Goal: Task Accomplishment & Management: Manage account settings

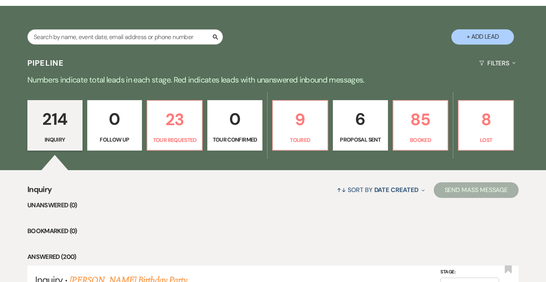
click at [409, 144] on p "Booked" at bounding box center [420, 140] width 45 height 9
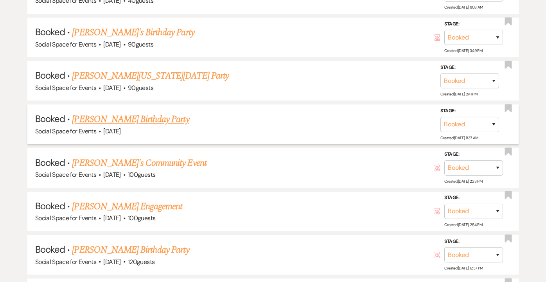
scroll to position [547, 0]
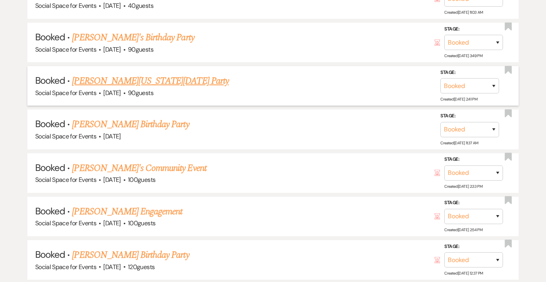
click at [164, 75] on link "[PERSON_NAME][US_STATE][DATE] Party" at bounding box center [150, 81] width 157 height 14
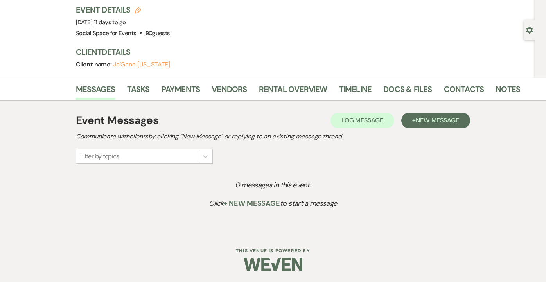
scroll to position [50, 0]
click at [182, 88] on link "Payments" at bounding box center [181, 91] width 39 height 17
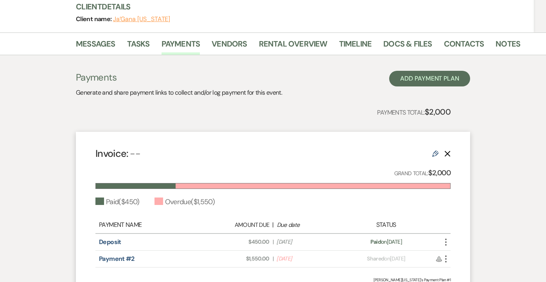
scroll to position [106, 0]
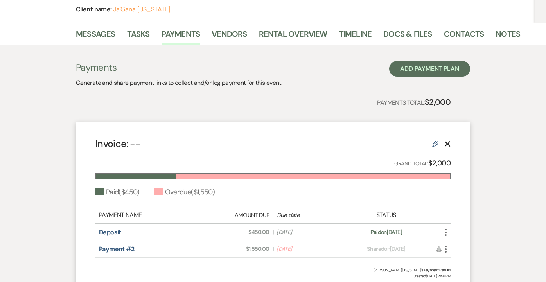
click at [446, 231] on use "button" at bounding box center [446, 232] width 2 height 7
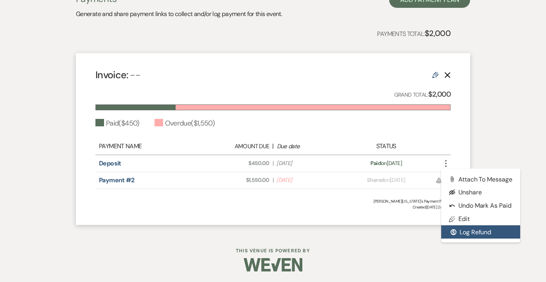
scroll to position [175, 0]
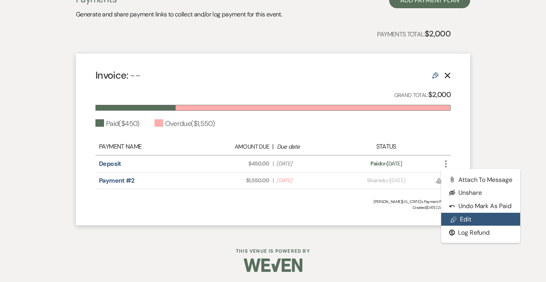
click at [457, 221] on link "Pencil Edit" at bounding box center [480, 219] width 79 height 13
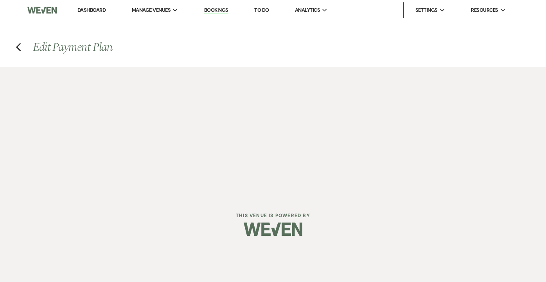
select select "1"
select select "true"
select select "2"
select select "flat"
select select "true"
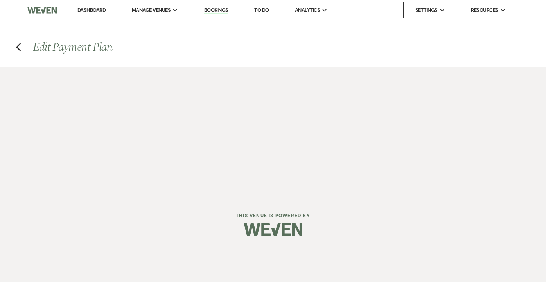
select select "client"
select select "weekly"
select select "months"
select select "complete"
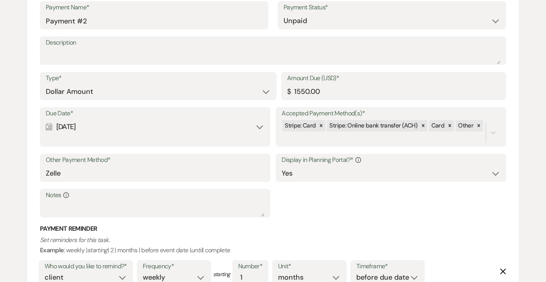
scroll to position [536, 0]
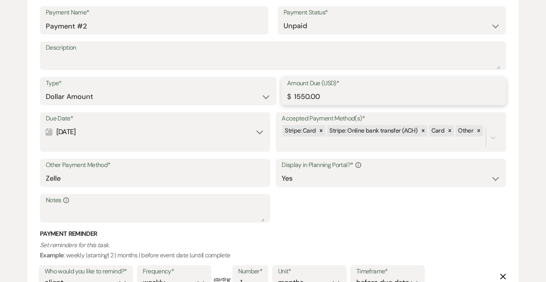
click at [336, 94] on input "1550.00" at bounding box center [393, 96] width 213 height 15
type input "1550.0"
type input "1"
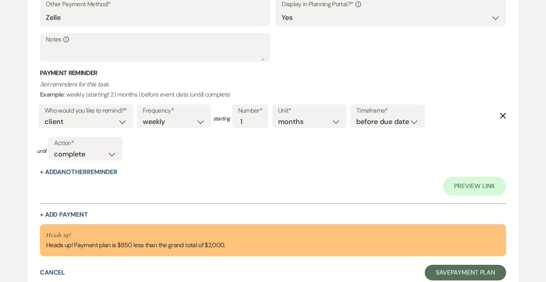
scroll to position [705, 0]
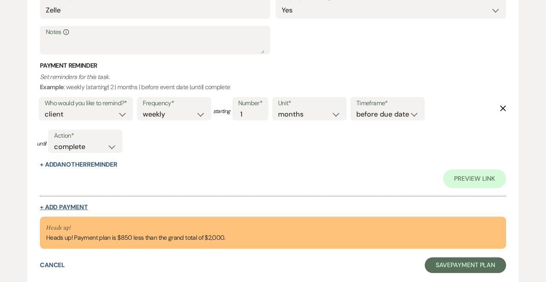
type input "700.00"
click at [59, 204] on button "+ Add Payment" at bounding box center [64, 207] width 48 height 6
select select "2"
select select "flat"
select select "true"
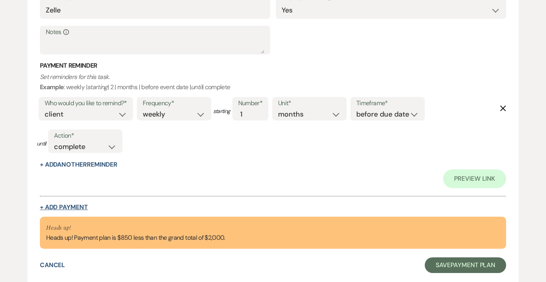
select select "client"
select select "weeks"
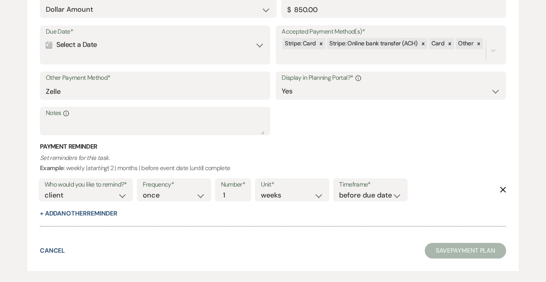
scroll to position [966, 0]
click at [431, 243] on button "Save Payment Plan" at bounding box center [465, 251] width 81 height 16
click at [257, 38] on div "Calendar Select a Date Expand" at bounding box center [155, 45] width 218 height 15
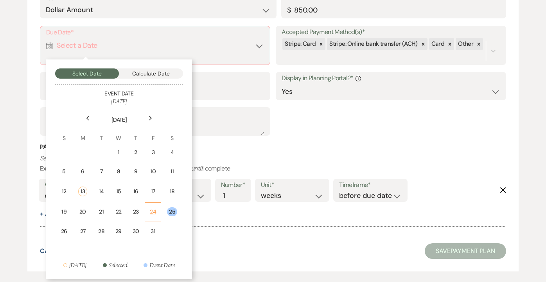
click at [153, 208] on div "24" at bounding box center [153, 212] width 6 height 8
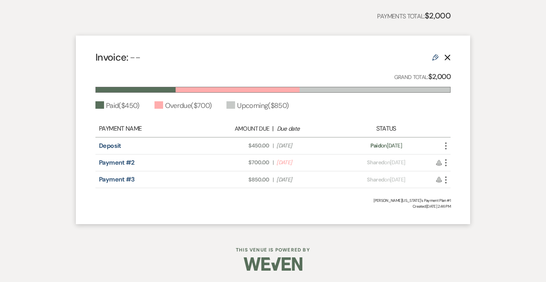
scroll to position [192, 0]
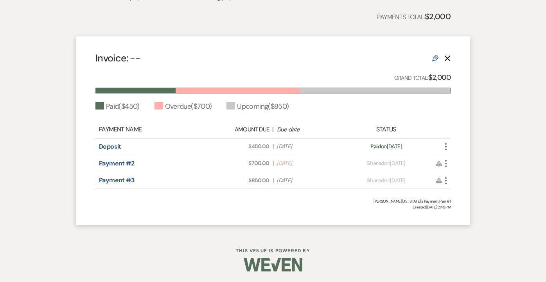
click at [446, 163] on use "button" at bounding box center [446, 163] width 2 height 7
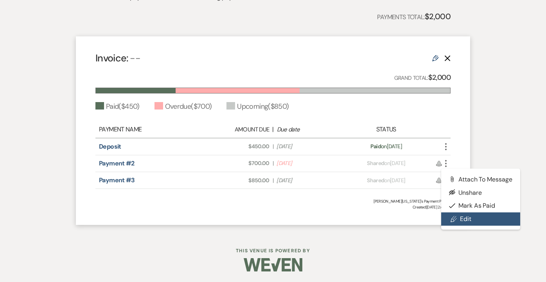
click at [461, 217] on link "Pencil Edit" at bounding box center [480, 218] width 79 height 13
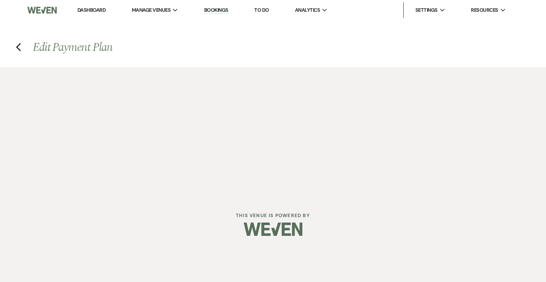
select select "1"
select select "true"
select select "2"
select select "flat"
select select "true"
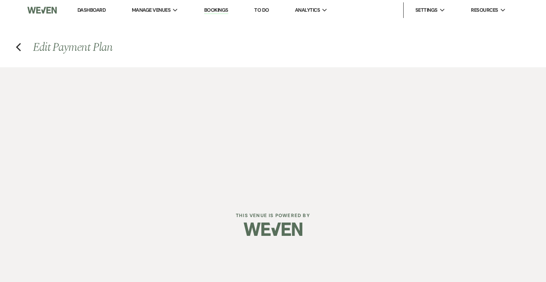
select select "client"
select select "weekly"
select select "months"
select select "complete"
select select "2"
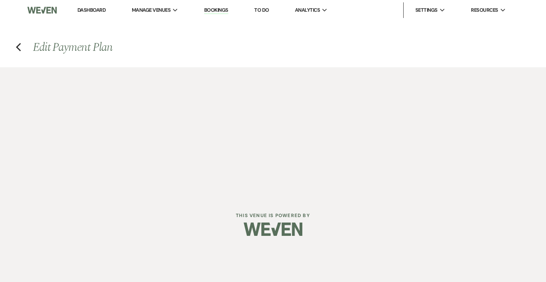
select select "flat"
select select "true"
select select "client"
select select "weeks"
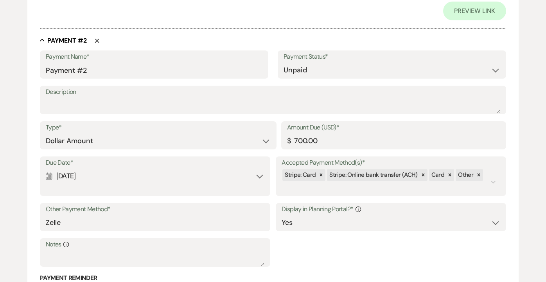
scroll to position [496, 0]
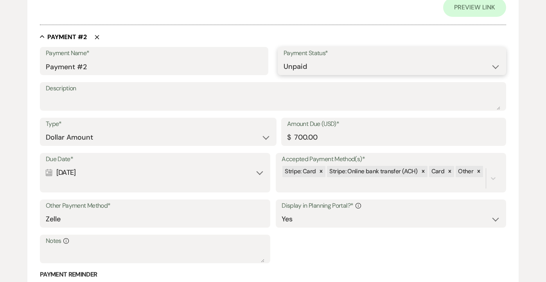
select select "1"
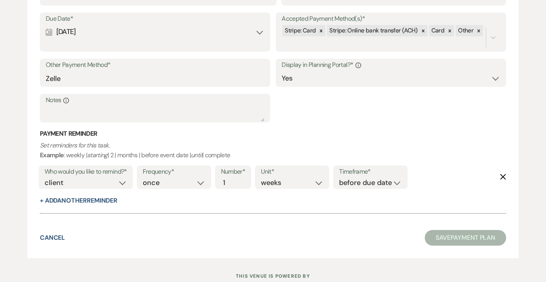
scroll to position [904, 0]
click at [443, 230] on button "Save Payment Plan" at bounding box center [465, 238] width 81 height 16
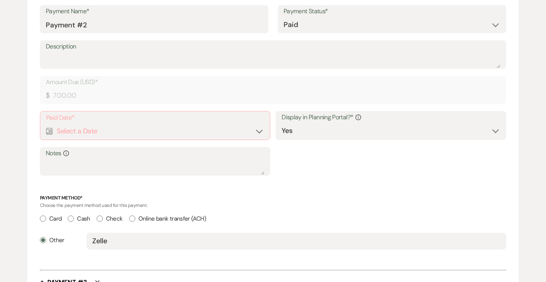
scroll to position [518, 0]
click at [248, 124] on div "Calendar Select a Date Expand" at bounding box center [155, 131] width 218 height 15
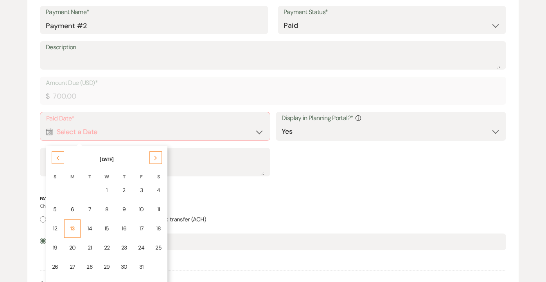
click at [76, 229] on td "13" at bounding box center [72, 229] width 17 height 18
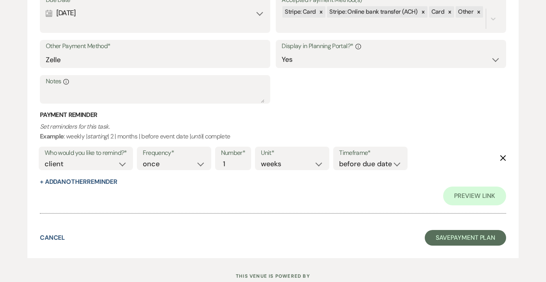
scroll to position [960, 0]
click at [446, 230] on button "Save Payment Plan" at bounding box center [465, 238] width 81 height 16
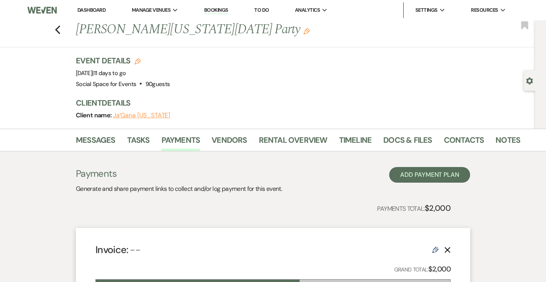
click at [51, 9] on img at bounding box center [41, 10] width 29 height 16
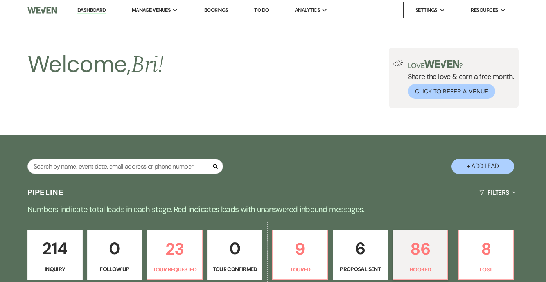
scroll to position [547, 0]
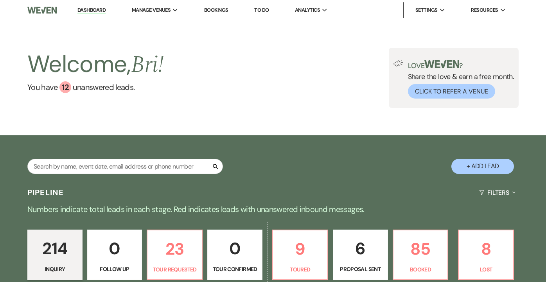
click at [497, 164] on button "+ Add Lead" at bounding box center [483, 166] width 63 height 15
select select "795"
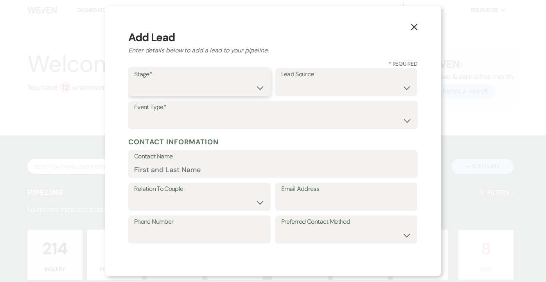
click at [147, 85] on select "Inquiry Follow Up Tour Requested Tour Confirmed Toured Proposal Sent Booked Lost" at bounding box center [199, 87] width 131 height 15
select select "7"
click at [315, 84] on select "Weven Venue Website Instagram Facebook Pinterest Google The Knot Wedding Wire H…" at bounding box center [346, 87] width 131 height 15
select select "6"
click at [239, 121] on select "Wedding Anniversary Party Baby Shower Bachelorette / Bachelor Party Birthday Pa…" at bounding box center [273, 120] width 278 height 15
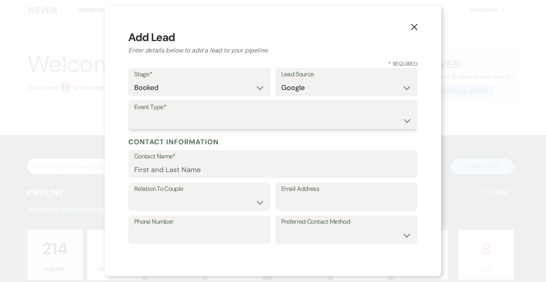
select select "13"
click at [301, 125] on input "Other Type*" at bounding box center [346, 120] width 131 height 15
type input "c"
click at [261, 121] on select "Wedding Anniversary Party Baby Shower Bachelorette / Bachelor Party Birthday Pa…" at bounding box center [199, 120] width 131 height 15
select select "7"
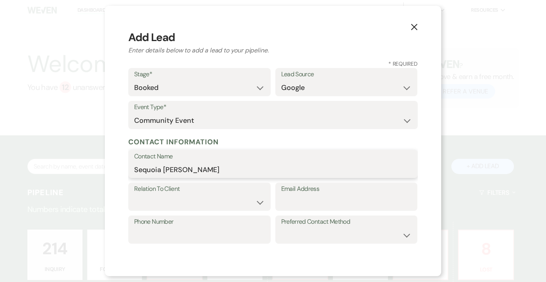
type input "Sequoia [PERSON_NAME]"
click at [160, 203] on select "Client Event Planner Parent of Client Family Member Friend Other" at bounding box center [199, 202] width 131 height 15
select select "1"
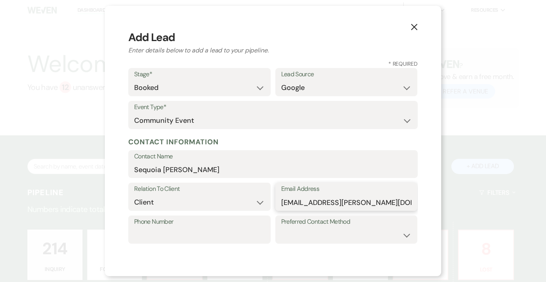
type input "[EMAIL_ADDRESS][PERSON_NAME][DOMAIN_NAME]"
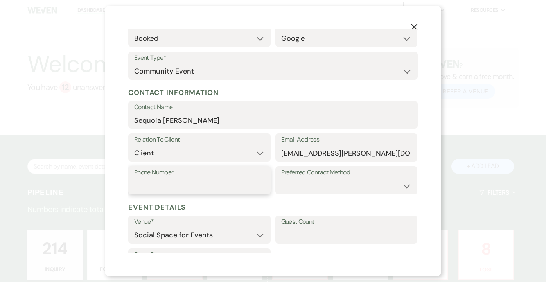
scroll to position [52, 0]
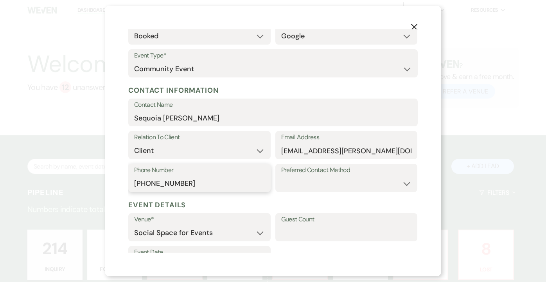
type input "[PHONE_NUMBER]"
click at [356, 184] on select "Email Phone Text" at bounding box center [346, 183] width 131 height 15
select select "text"
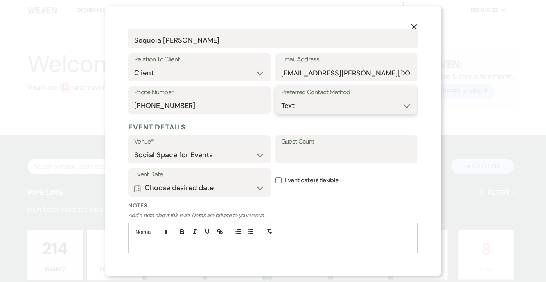
scroll to position [133, 0]
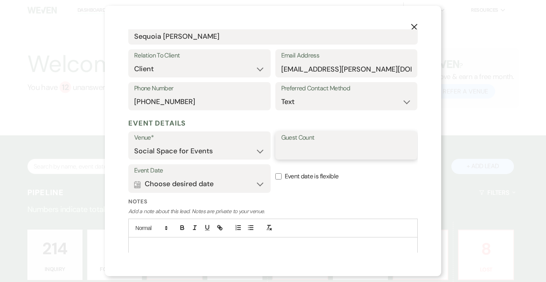
click at [301, 144] on input "Guest Count" at bounding box center [346, 151] width 131 height 15
type input "30"
click at [254, 182] on button "Calendar Choose desired date Expand" at bounding box center [199, 184] width 131 height 16
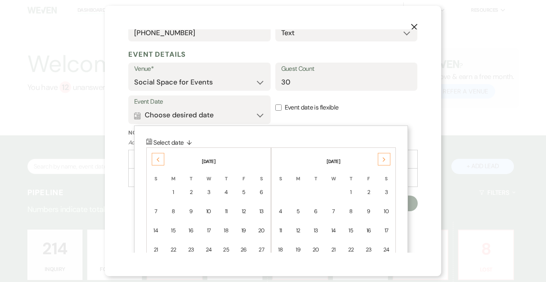
scroll to position [209, 0]
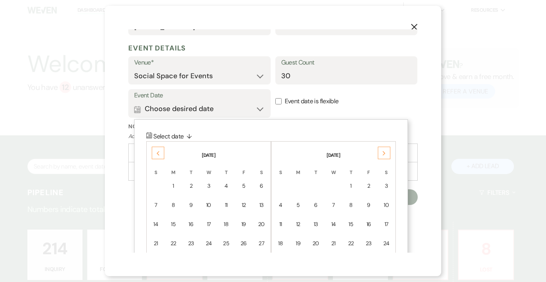
click at [158, 151] on icon "Previous" at bounding box center [158, 153] width 4 height 5
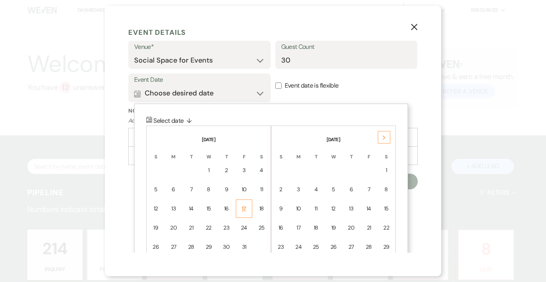
scroll to position [247, 0]
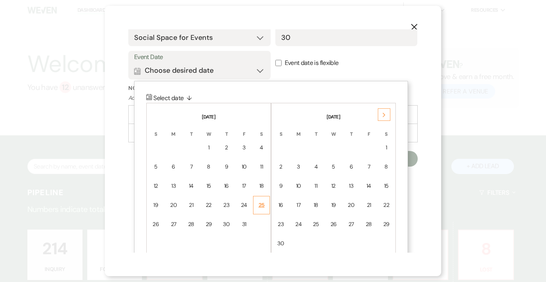
click at [261, 204] on div "25" at bounding box center [261, 205] width 7 height 8
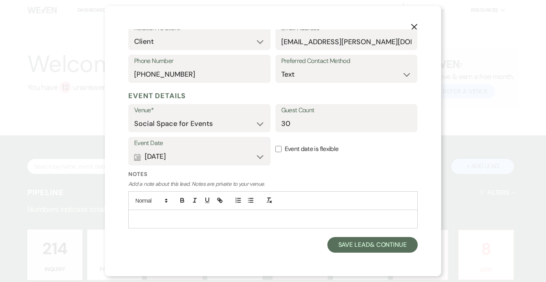
scroll to position [158, 0]
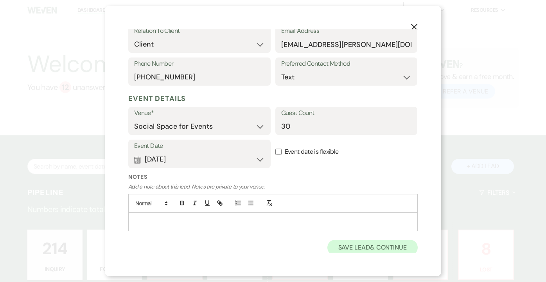
click at [340, 246] on button "Save Lead & Continue" at bounding box center [373, 248] width 90 height 16
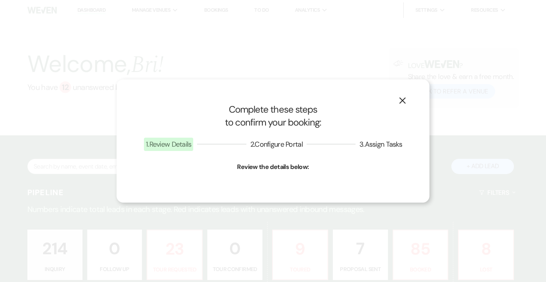
select select "7"
select select "795"
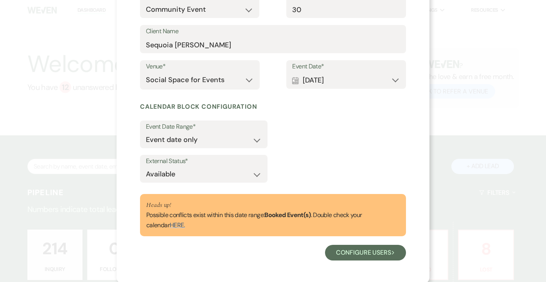
scroll to position [110, 0]
click at [349, 249] on button "Configure users Next" at bounding box center [365, 253] width 81 height 16
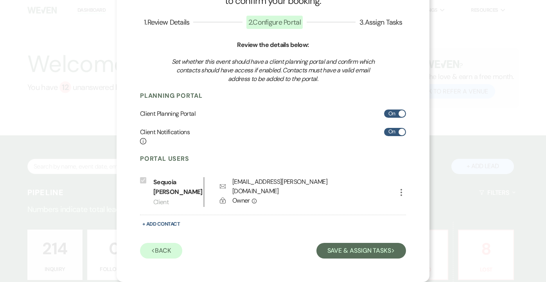
scroll to position [31, 0]
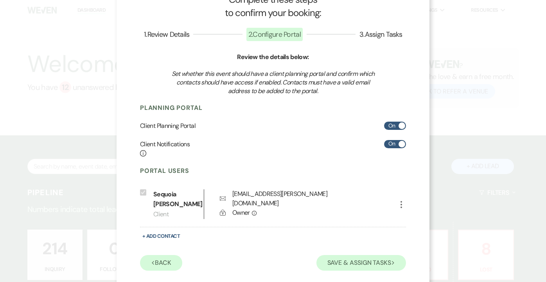
click at [329, 255] on button "Save & Assign Tasks Next" at bounding box center [362, 263] width 90 height 16
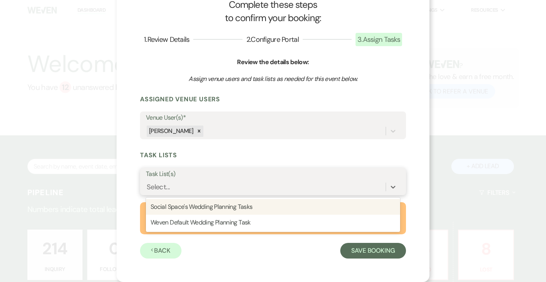
click at [232, 183] on div "Select..." at bounding box center [266, 187] width 240 height 14
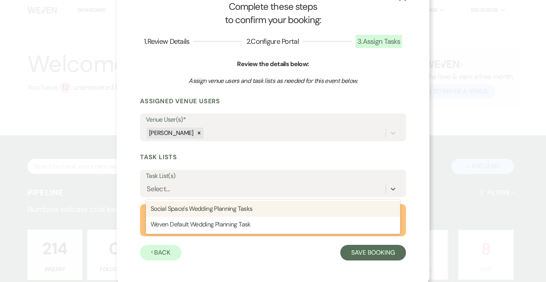
click at [202, 175] on label "Task List(s)" at bounding box center [273, 176] width 254 height 11
click at [148, 184] on input "Task List(s)" at bounding box center [147, 189] width 1 height 11
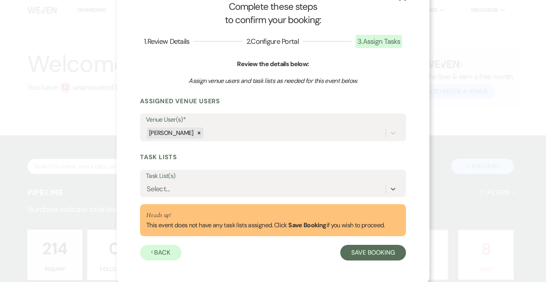
click at [238, 156] on h3 "Task Lists" at bounding box center [273, 157] width 266 height 9
click at [360, 253] on button "Save Booking" at bounding box center [373, 253] width 66 height 16
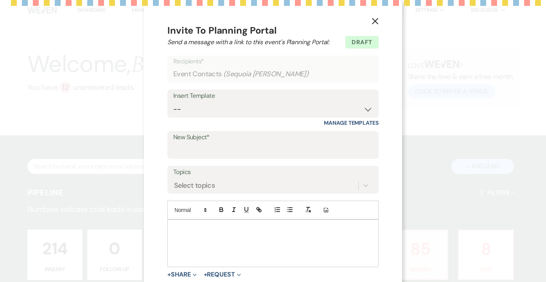
scroll to position [46, 0]
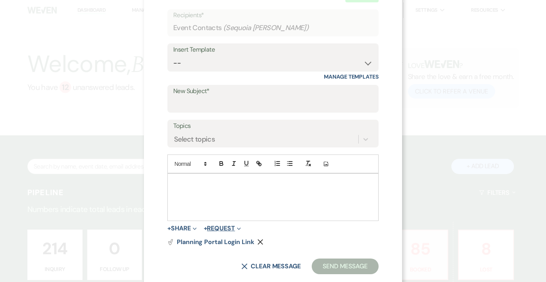
click at [229, 229] on button "+ Request Expand" at bounding box center [222, 228] width 37 height 6
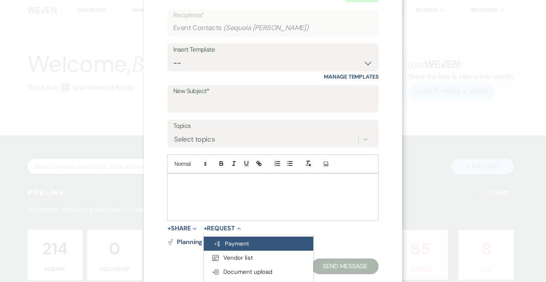
click at [236, 241] on button "Generate Payment Payment" at bounding box center [259, 244] width 110 height 14
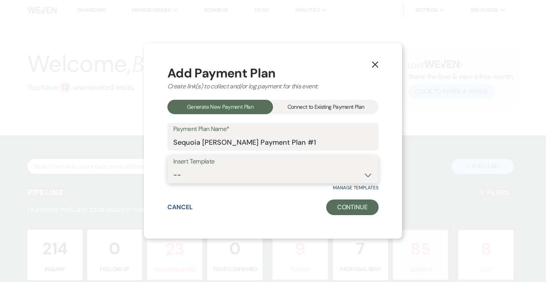
select select "159"
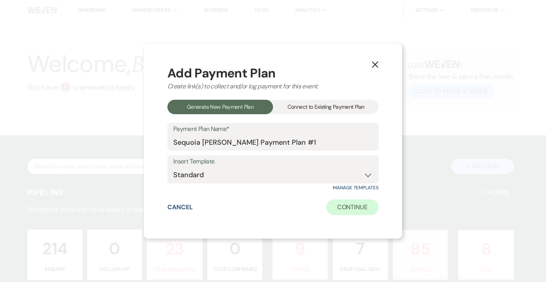
click at [347, 207] on button "Continue" at bounding box center [352, 208] width 52 height 16
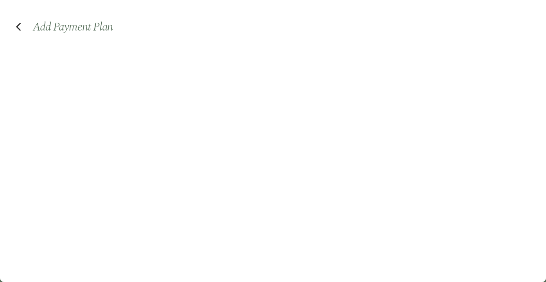
select select "2"
select select "percentage"
select select "true"
select select "both"
select select "days"
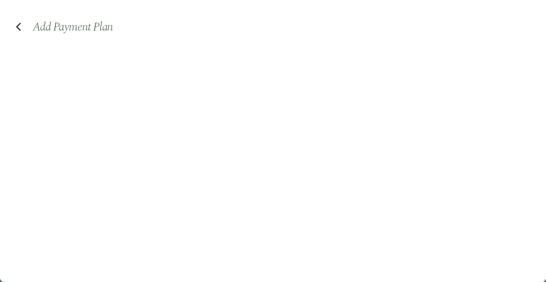
select select "afterDueDate"
select select "2"
select select "percentage"
select select "true"
select select "client"
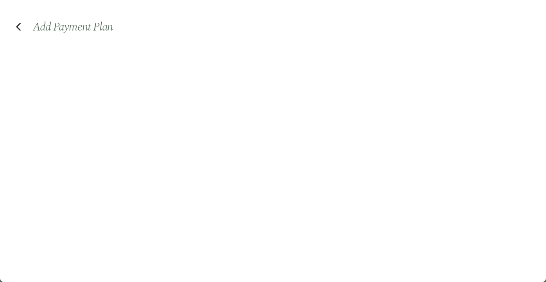
select select "weekly"
select select "months"
select select "complete"
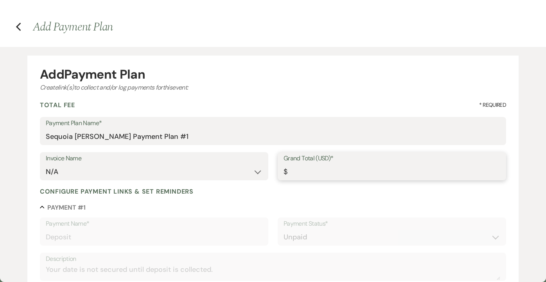
click at [329, 166] on input "Grand Total (USD)*" at bounding box center [392, 171] width 217 height 15
type input "6"
type input "3.00"
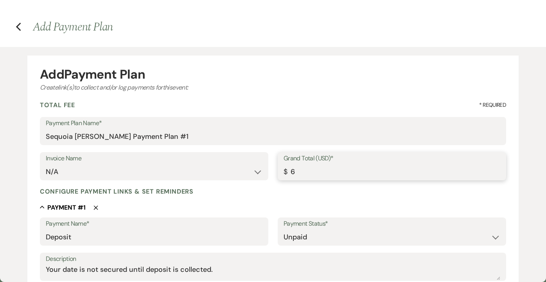
type input "60"
type input "30.00"
type input "600"
type input "300.00"
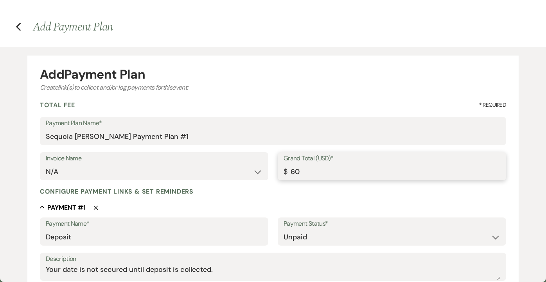
type input "300.00"
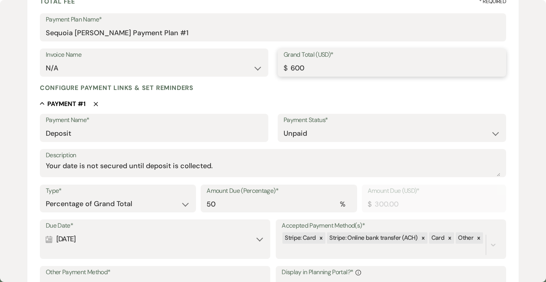
scroll to position [117, 0]
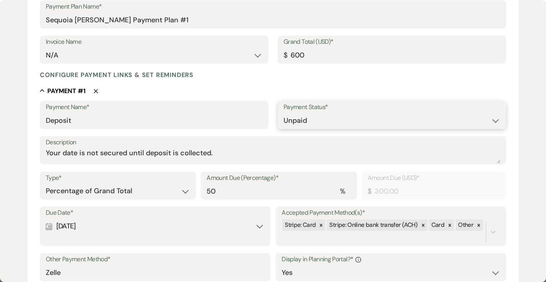
type input "600.00"
select select "1"
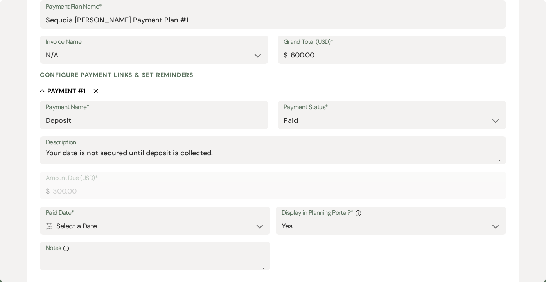
click at [163, 224] on div "Calendar Select a Date Expand" at bounding box center [155, 226] width 219 height 15
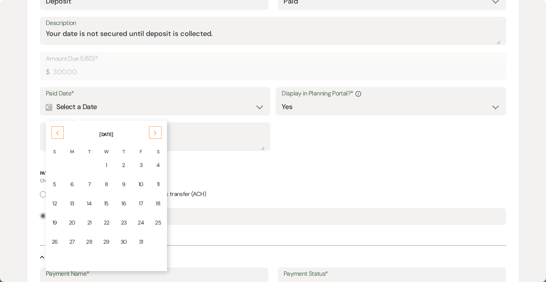
scroll to position [242, 0]
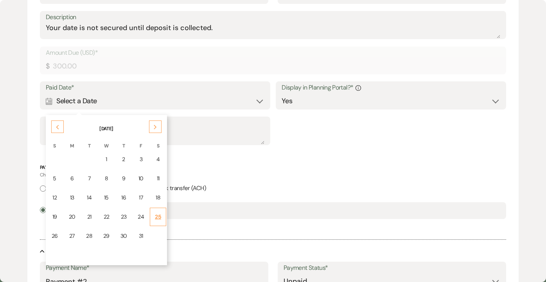
click at [159, 211] on td "25" at bounding box center [158, 217] width 16 height 18
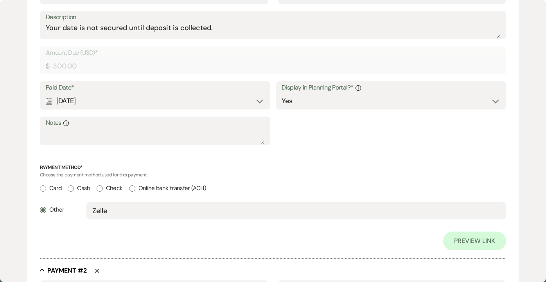
click at [232, 98] on div "Calendar [DATE] Expand" at bounding box center [155, 101] width 219 height 15
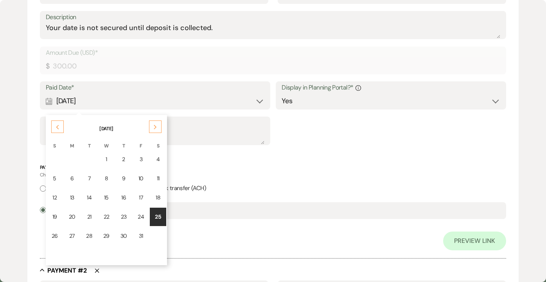
click at [56, 125] on icon "Previous" at bounding box center [58, 127] width 4 height 5
click at [56, 126] on icon "Previous" at bounding box center [58, 127] width 4 height 5
click at [158, 122] on div "Next" at bounding box center [155, 127] width 13 height 13
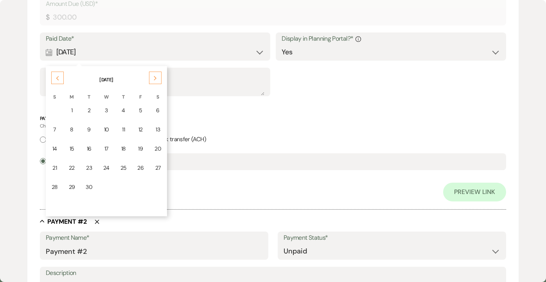
scroll to position [295, 0]
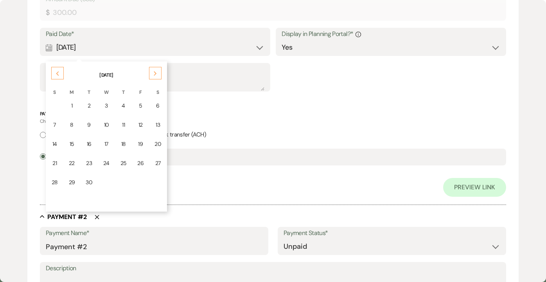
click at [156, 74] on div "Next" at bounding box center [155, 73] width 13 height 13
click at [76, 143] on td "13" at bounding box center [72, 144] width 17 height 18
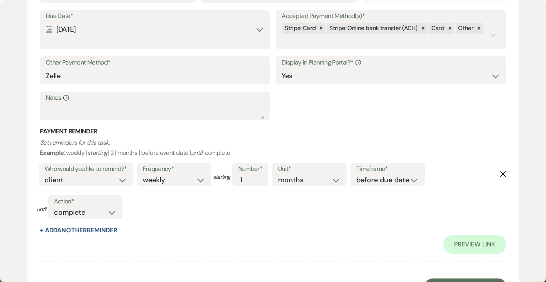
scroll to position [618, 0]
click at [446, 279] on button "Save Payment Plan" at bounding box center [465, 287] width 81 height 16
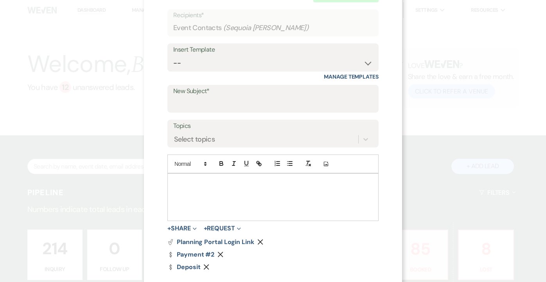
click at [224, 198] on div at bounding box center [273, 197] width 211 height 47
click at [253, 101] on input "New Subject*" at bounding box center [273, 104] width 200 height 15
type input "na"
click at [211, 176] on div at bounding box center [273, 197] width 211 height 47
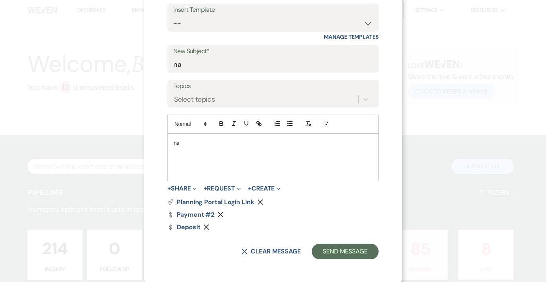
scroll to position [85, 0]
click at [339, 256] on button "Send Message" at bounding box center [345, 253] width 67 height 16
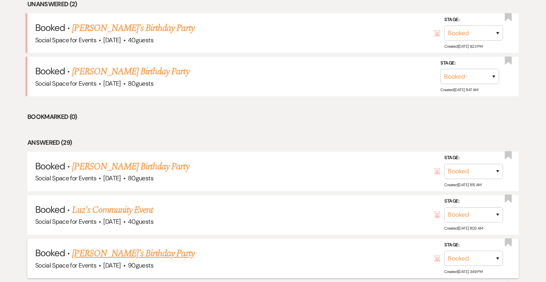
scroll to position [347, 0]
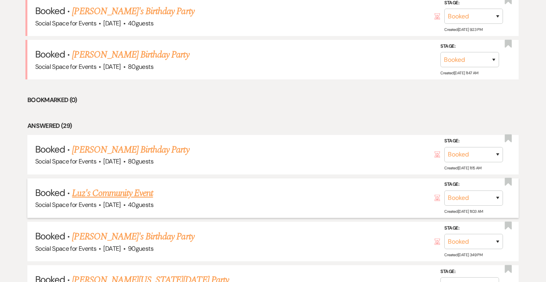
drag, startPoint x: 339, startPoint y: 256, endPoint x: 360, endPoint y: 196, distance: 63.4
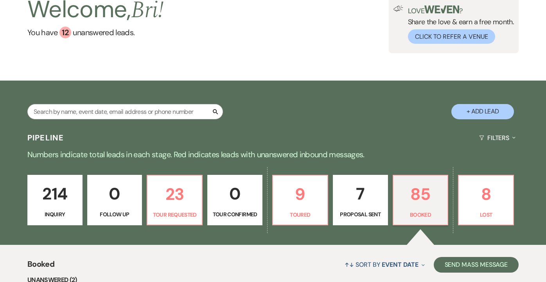
scroll to position [52, 0]
